Goal: Find contact information: Find contact information

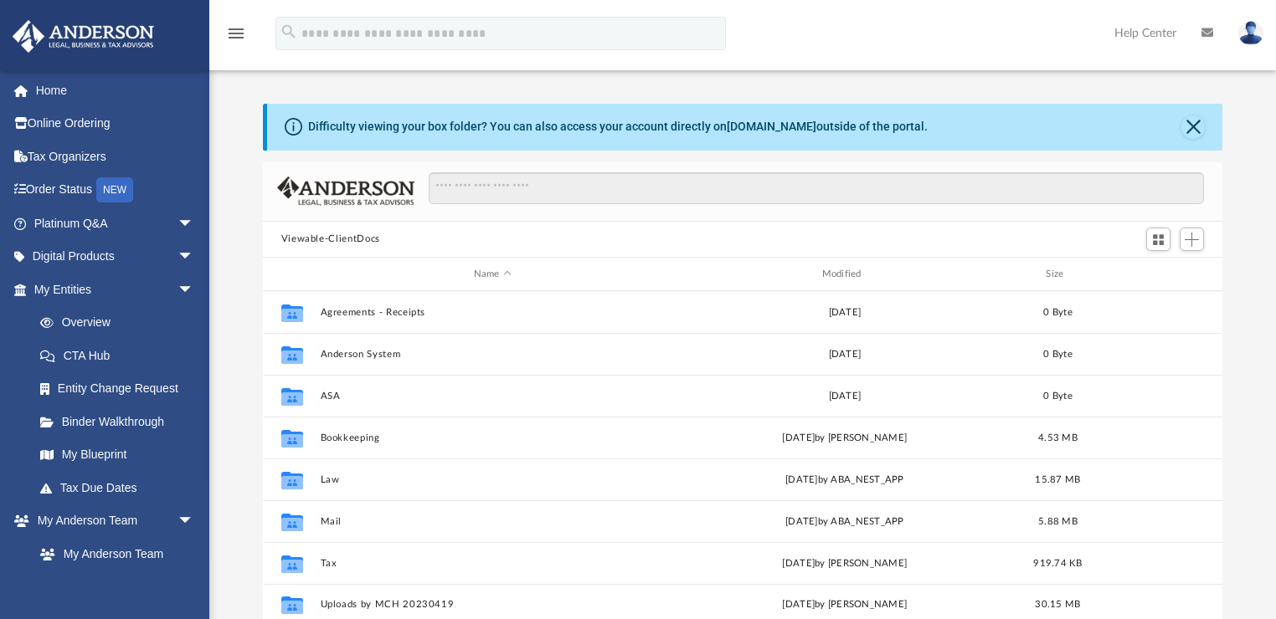
scroll to position [370, 950]
click at [72, 121] on link "Online Ordering" at bounding box center [116, 123] width 208 height 33
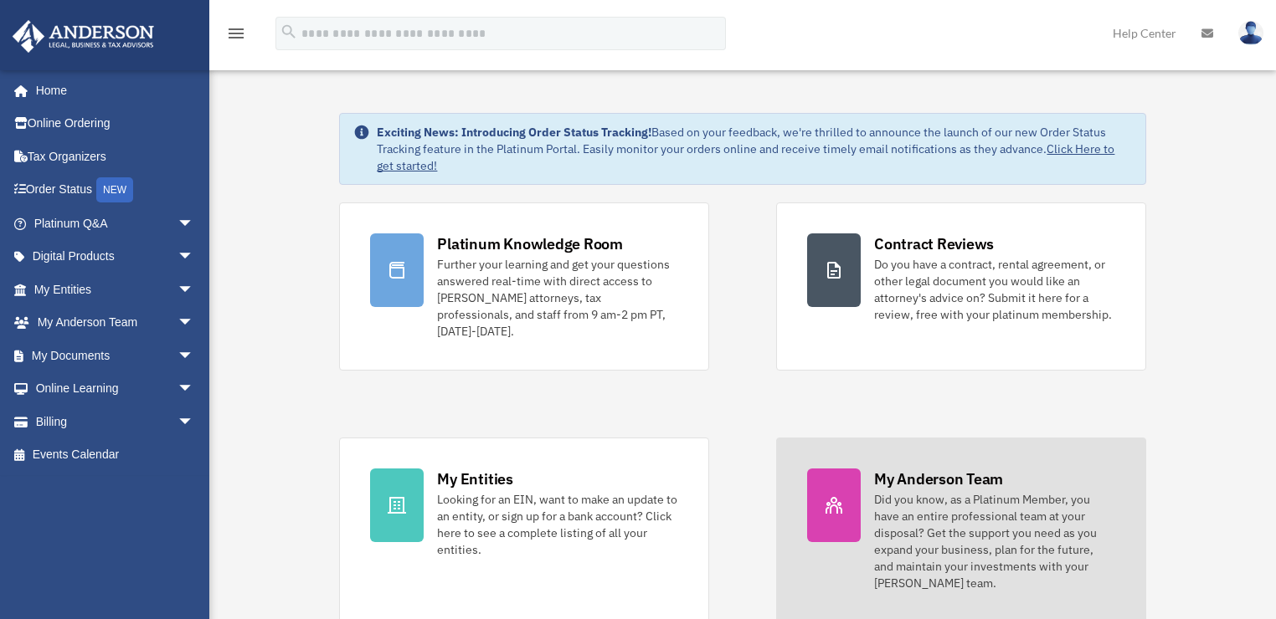
click at [825, 473] on div at bounding box center [834, 506] width 54 height 74
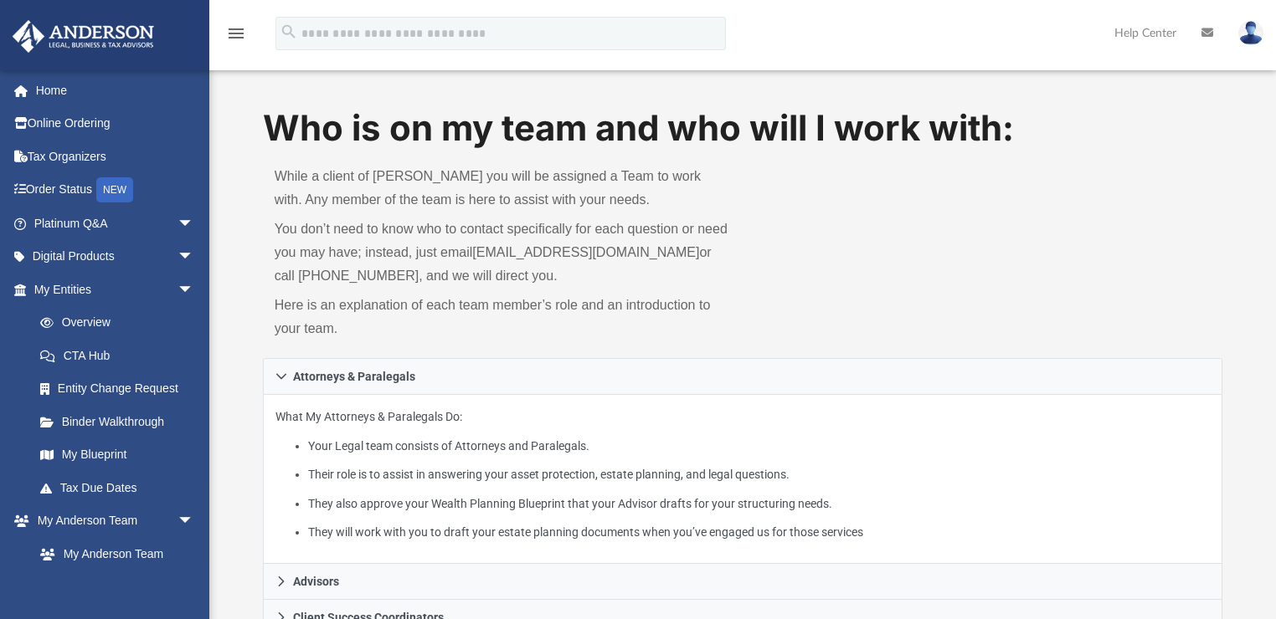
drag, startPoint x: 517, startPoint y: 332, endPoint x: 484, endPoint y: 337, distance: 33.2
click at [484, 337] on p "Here is an explanation of each team member’s role and an introduction to your t…" at bounding box center [503, 317] width 456 height 47
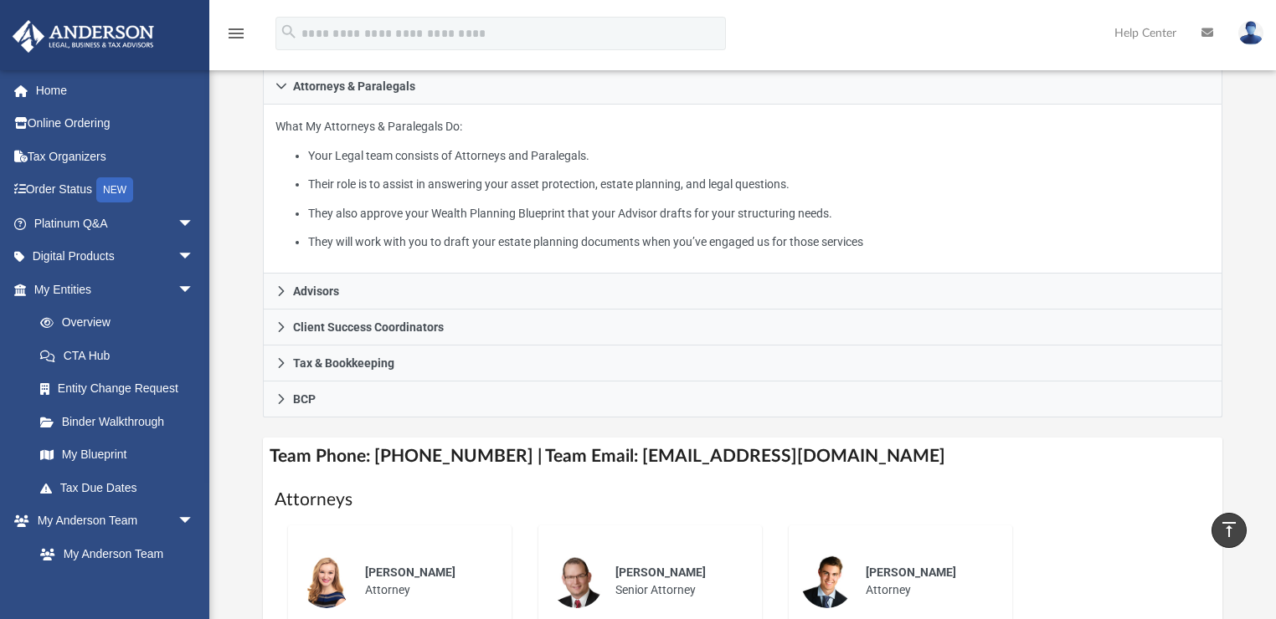
scroll to position [268, 0]
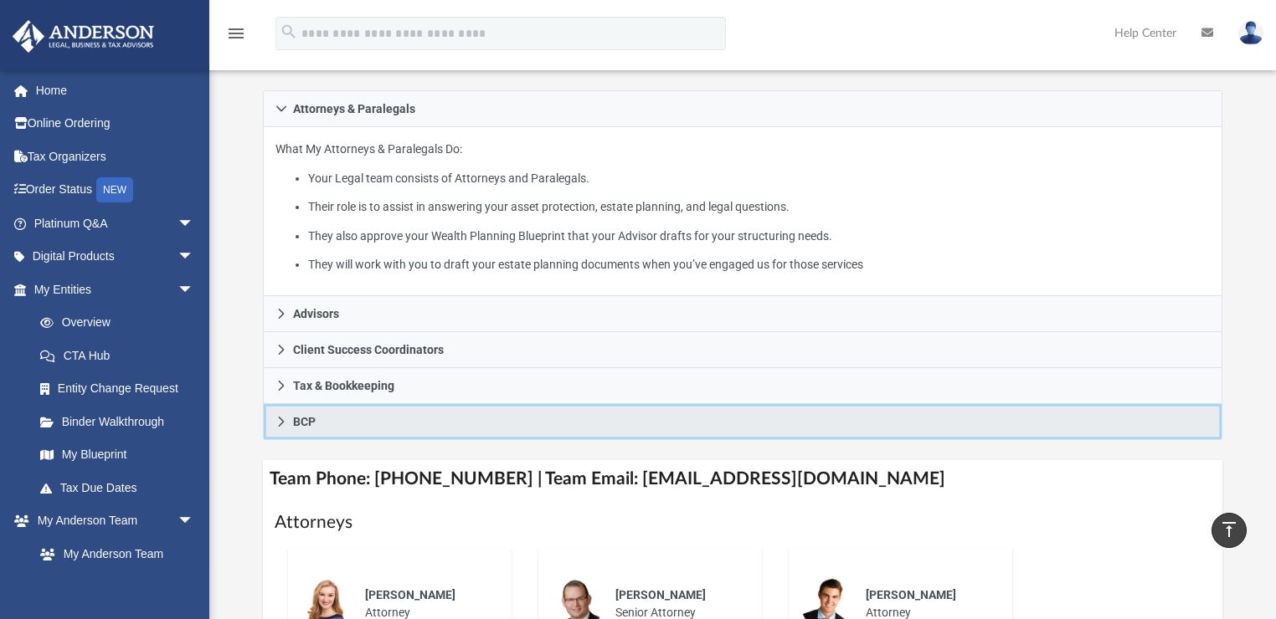
click at [281, 422] on icon at bounding box center [281, 422] width 12 height 12
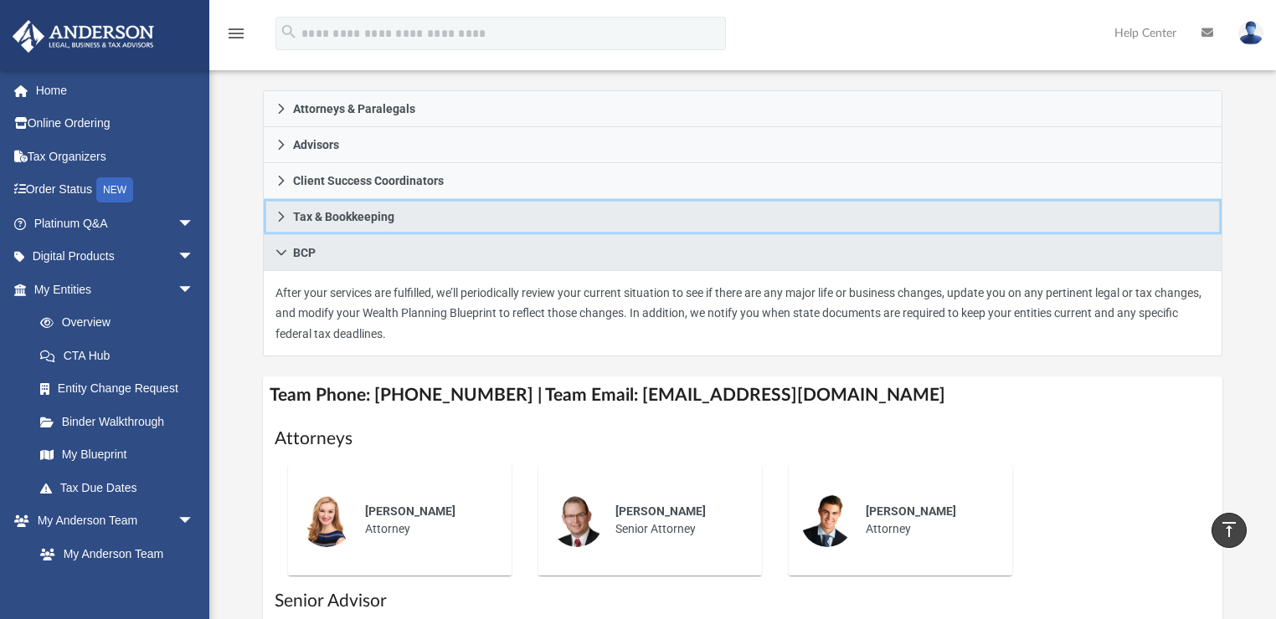
click at [286, 218] on icon at bounding box center [281, 217] width 12 height 12
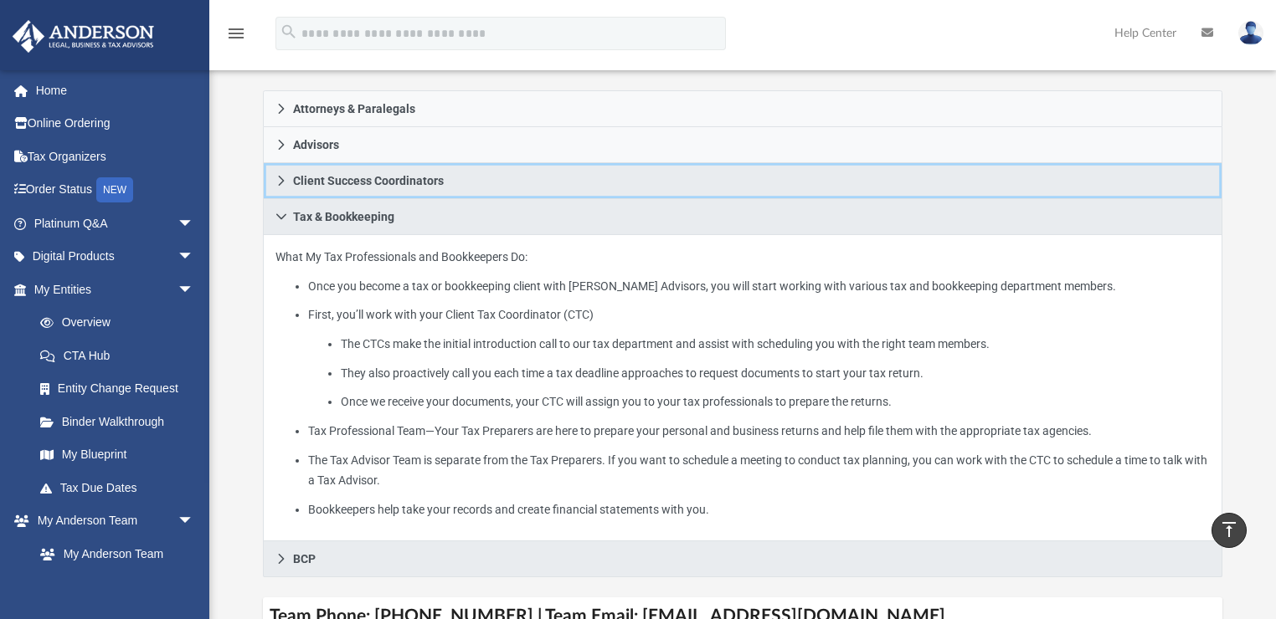
click at [287, 163] on link "Client Success Coordinators" at bounding box center [743, 181] width 960 height 36
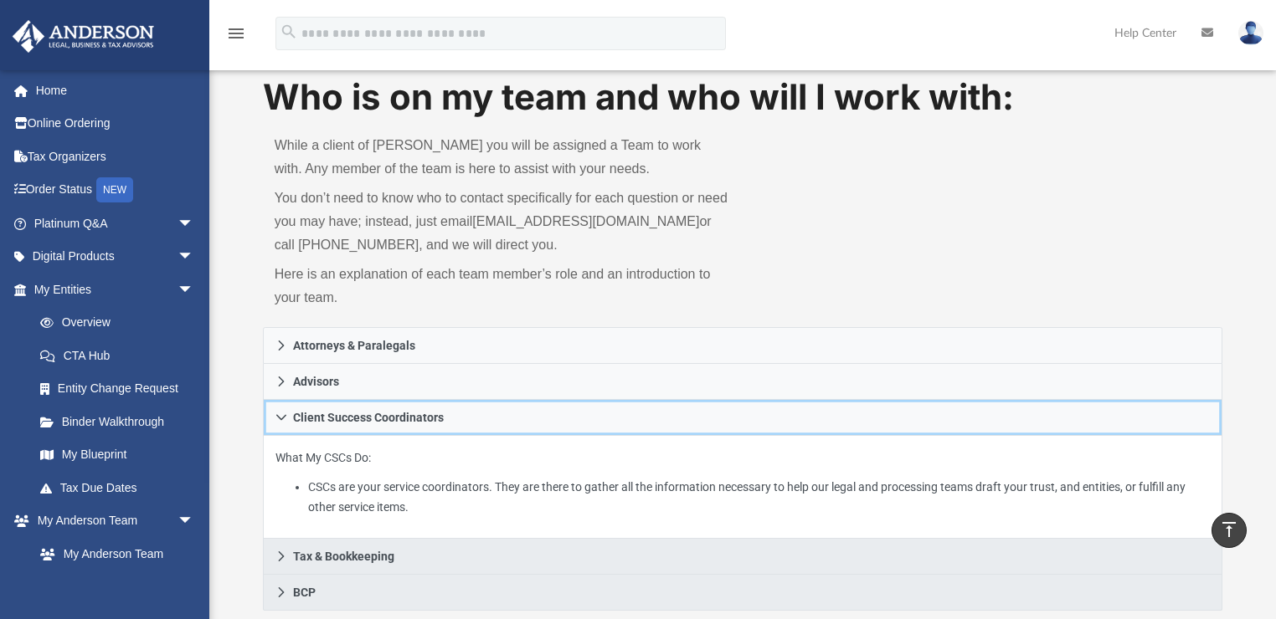
scroll to position [0, 0]
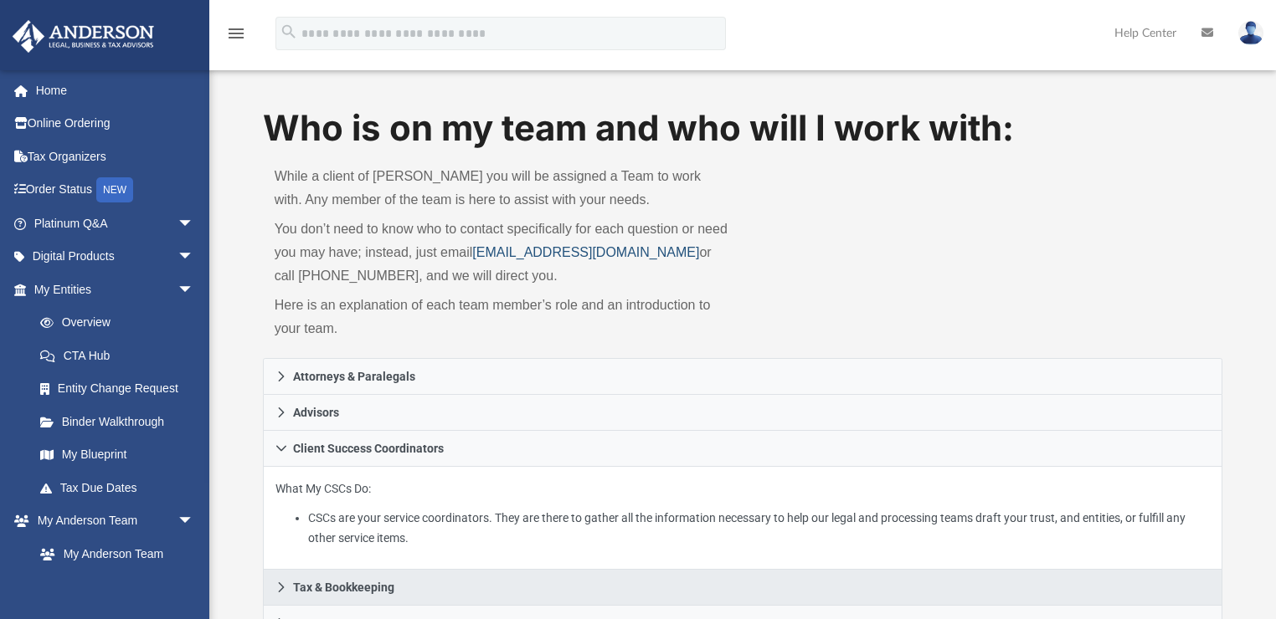
click at [486, 254] on link "[EMAIL_ADDRESS][DOMAIN_NAME]" at bounding box center [585, 252] width 227 height 14
